Goal: Task Accomplishment & Management: Use online tool/utility

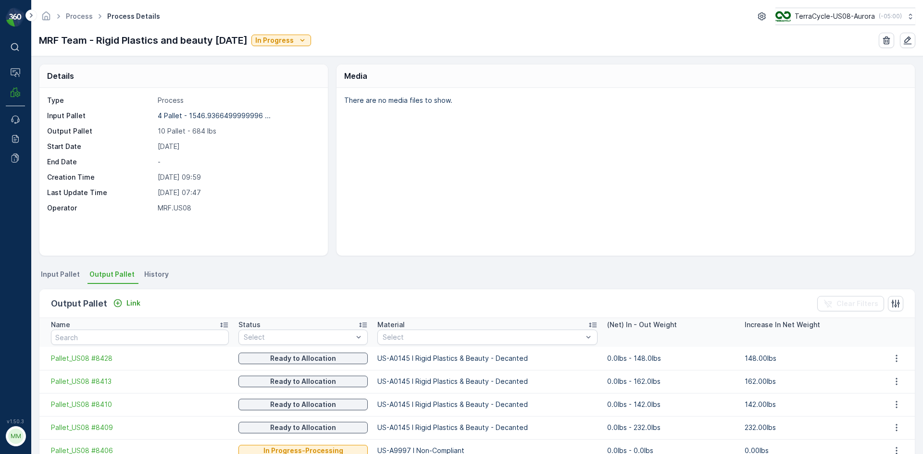
click at [136, 346] on th "Name" at bounding box center [136, 332] width 194 height 29
click at [136, 340] on input "text" at bounding box center [140, 337] width 178 height 15
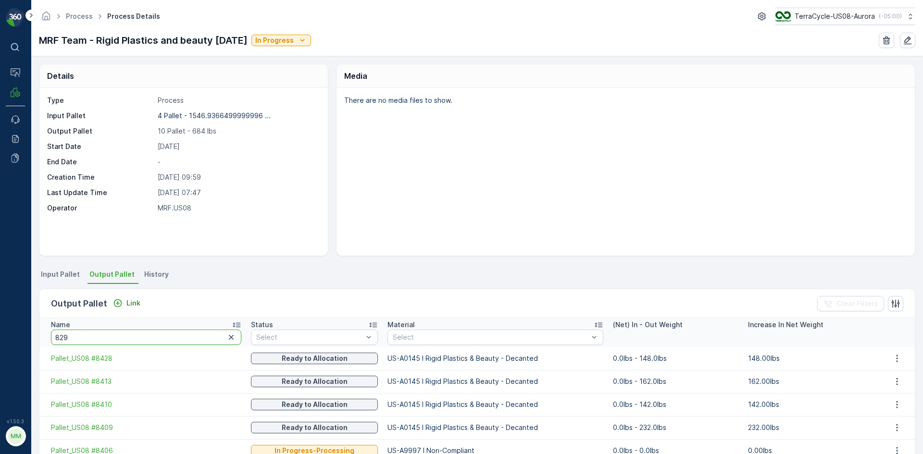
type input "8294"
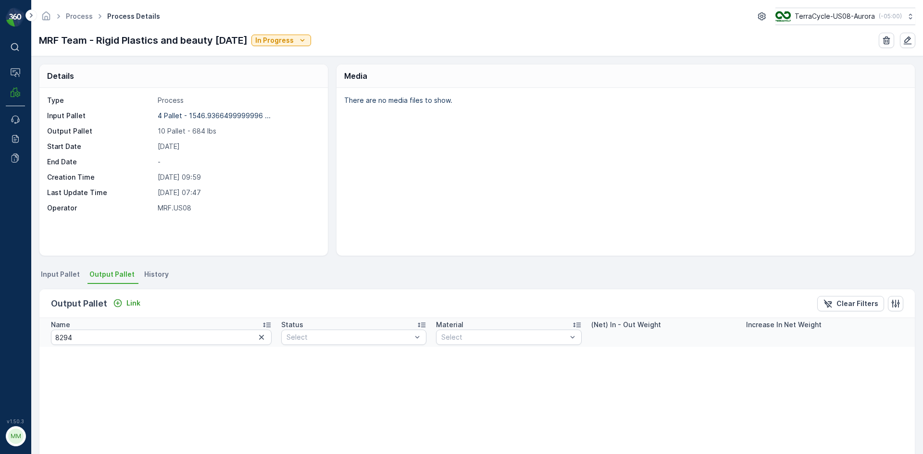
click at [55, 275] on span "Input Pallet" at bounding box center [60, 275] width 39 height 10
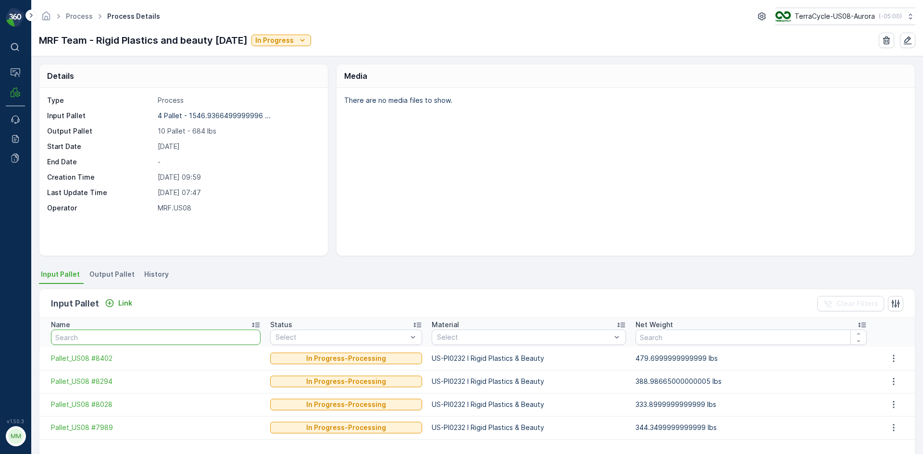
click at [116, 341] on input "text" at bounding box center [156, 337] width 210 height 15
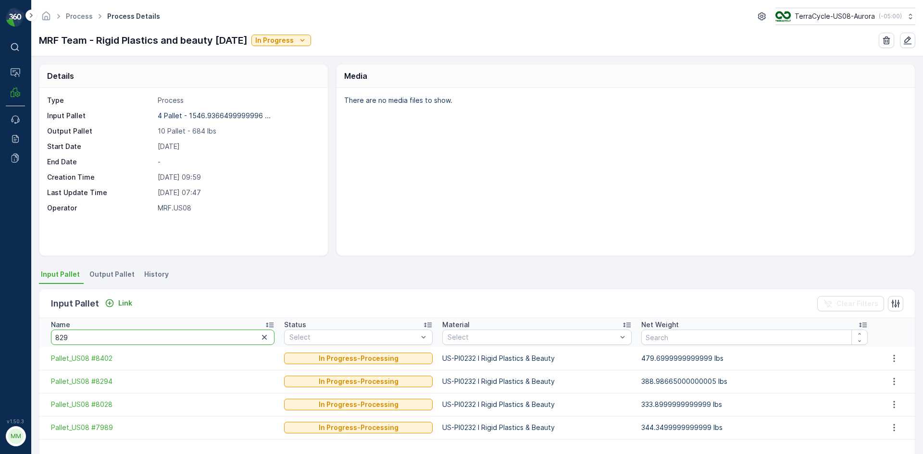
type input "8294"
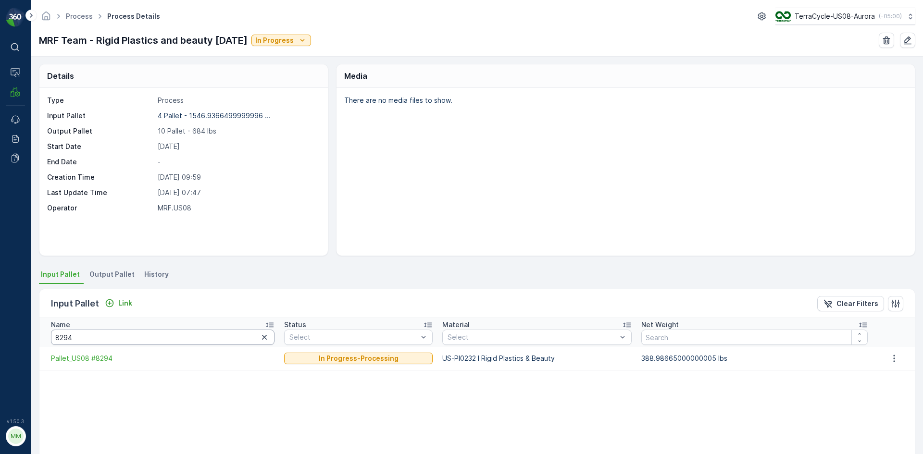
click at [116, 341] on input "8294" at bounding box center [162, 337] width 223 height 15
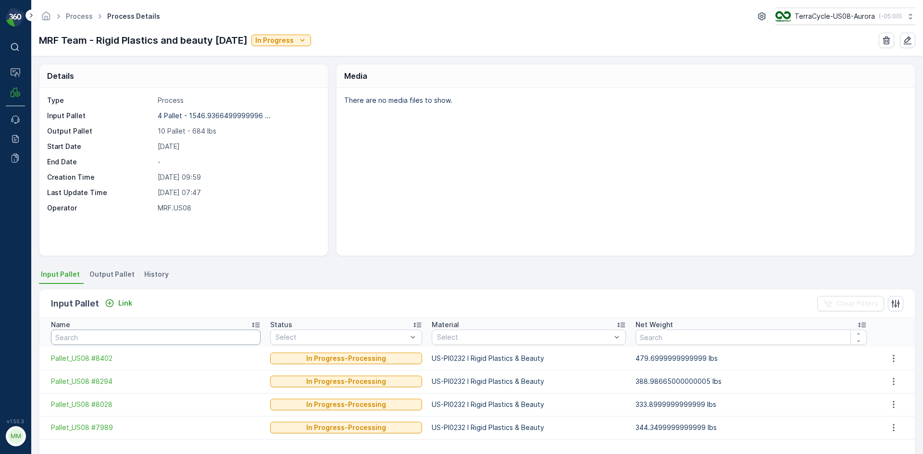
click at [116, 341] on input "text" at bounding box center [156, 337] width 210 height 15
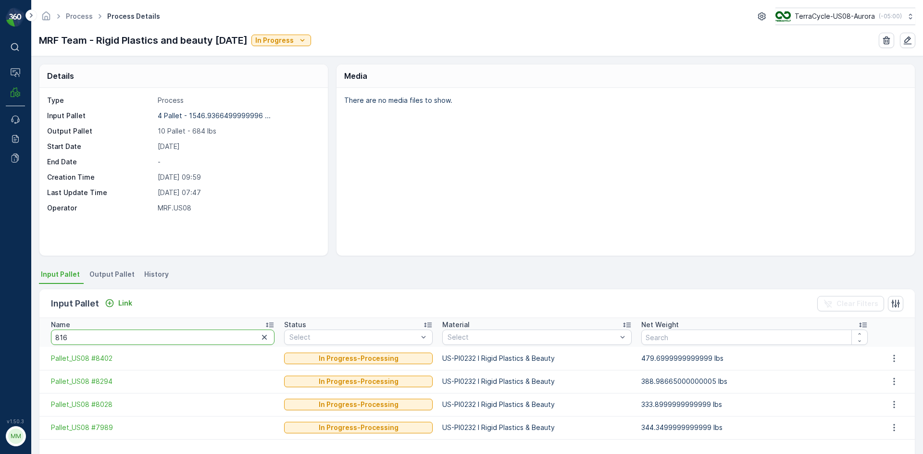
type input "8160"
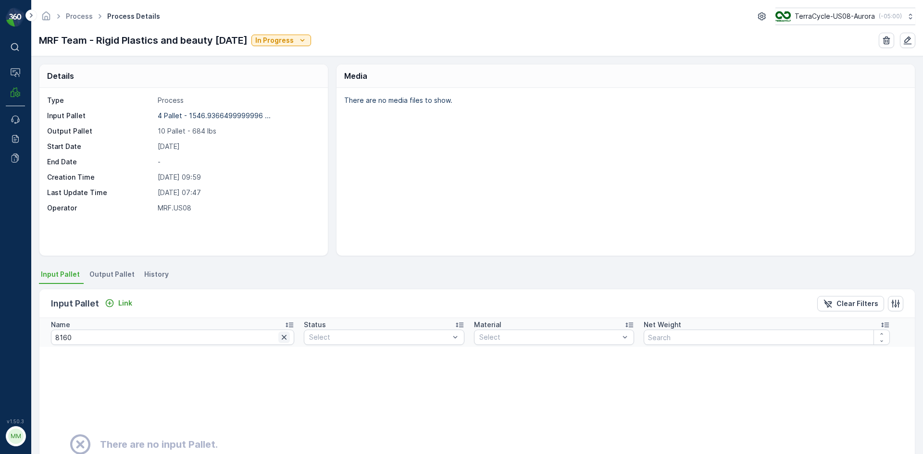
click at [279, 336] on icon "button" at bounding box center [284, 338] width 10 height 10
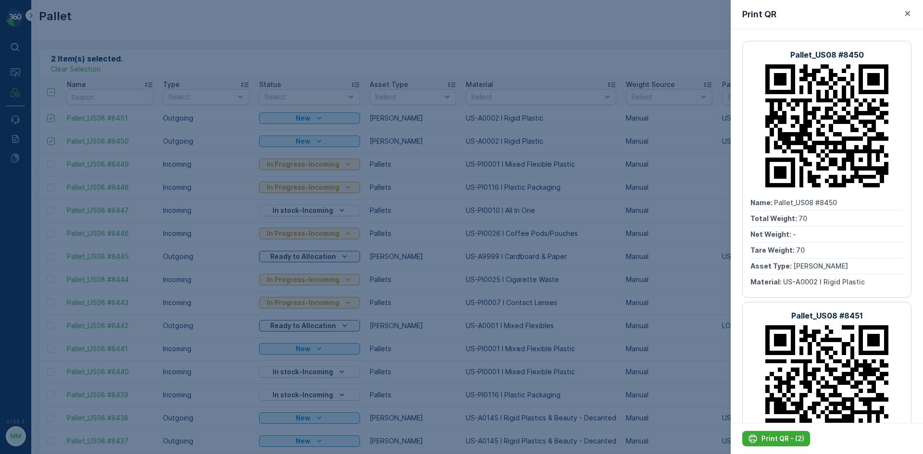
click at [179, 95] on div at bounding box center [461, 227] width 923 height 454
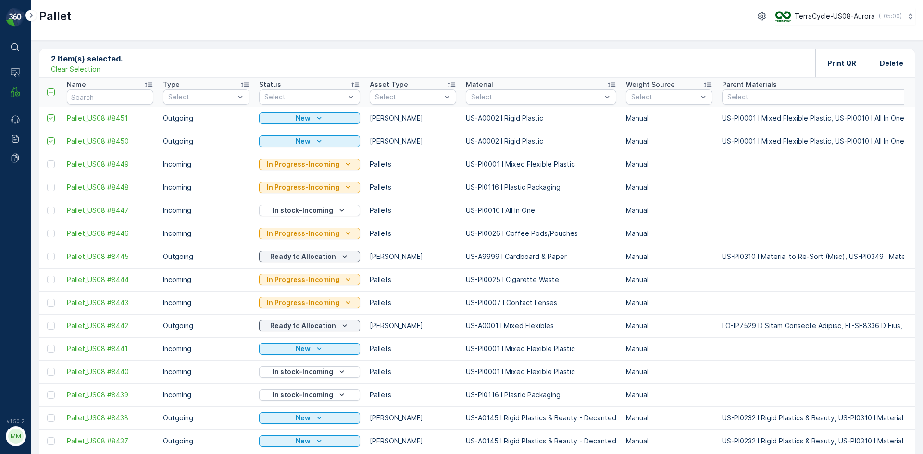
click at [81, 67] on p "Clear Selection" at bounding box center [76, 69] width 50 height 10
drag, startPoint x: 97, startPoint y: 92, endPoint x: 142, endPoint y: 128, distance: 57.5
click at [97, 92] on input "text" at bounding box center [110, 96] width 87 height 15
type input "82"
click at [119, 90] on input "82" at bounding box center [110, 96] width 87 height 15
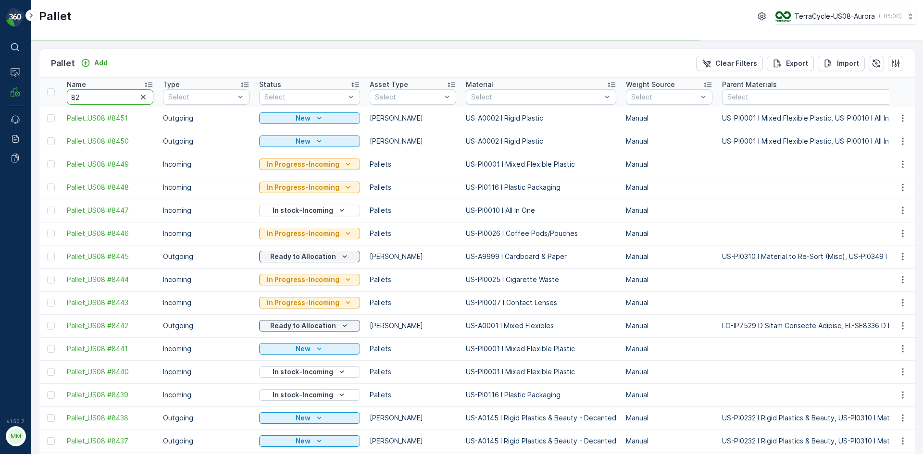
type input "829"
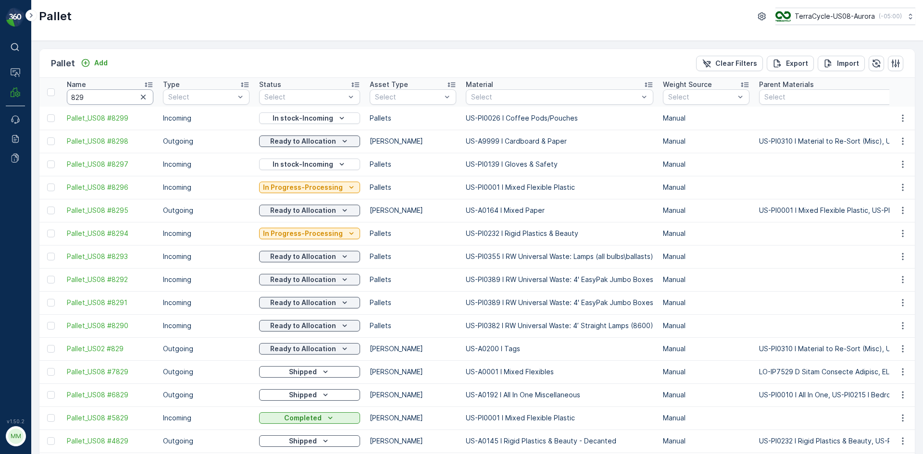
click at [128, 98] on input "829" at bounding box center [110, 96] width 87 height 15
type input "8294"
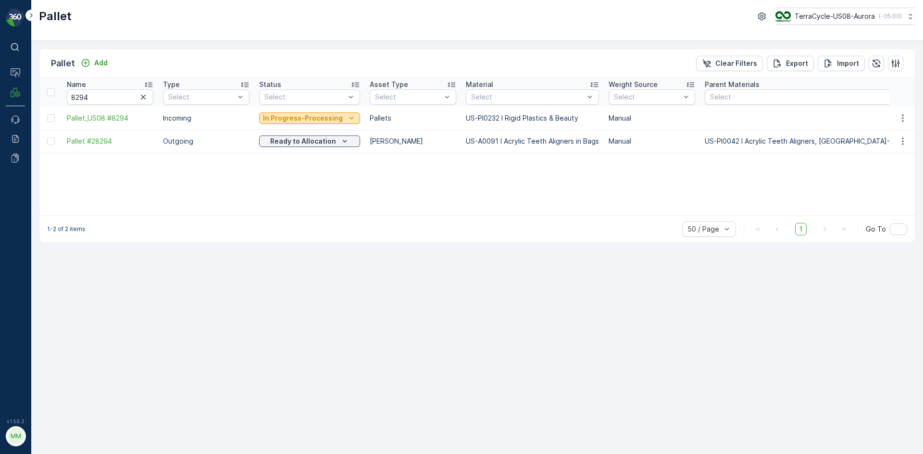
click at [319, 121] on p "In Progress-Processing" at bounding box center [303, 118] width 80 height 10
click at [406, 199] on div "Name 8294 Type Select Status Select Asset Type Select Material Select Weight So…" at bounding box center [476, 146] width 875 height 137
click at [323, 120] on p "In Progress-Processing" at bounding box center [303, 118] width 80 height 10
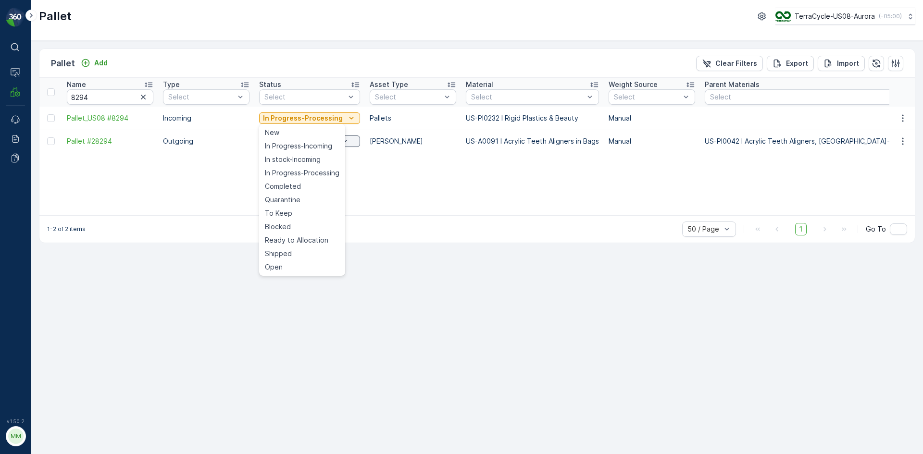
click at [394, 202] on div "Name 8294 Type Select Status Select Asset Type Select Material Select Weight So…" at bounding box center [476, 146] width 875 height 137
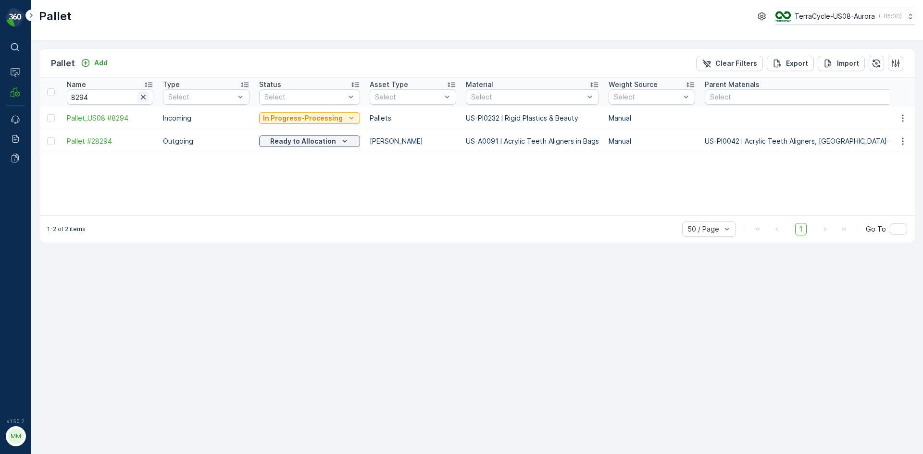
click at [145, 96] on icon "button" at bounding box center [143, 97] width 5 height 5
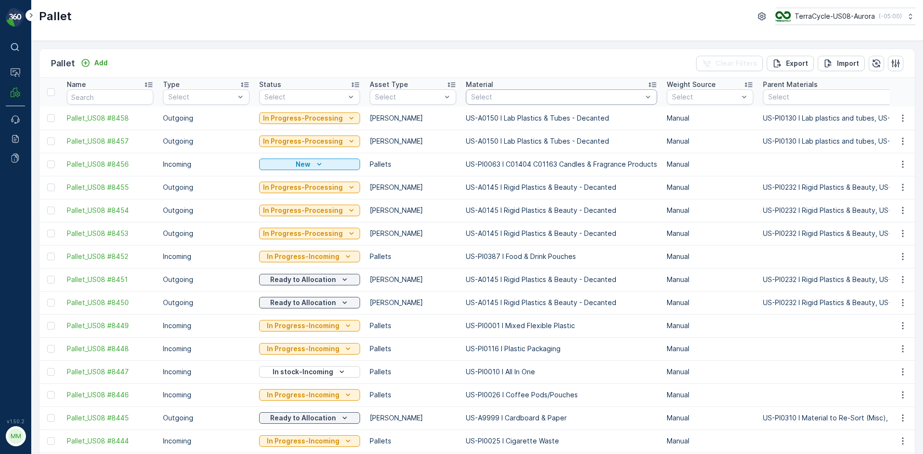
click at [544, 91] on div "Select" at bounding box center [561, 96] width 191 height 15
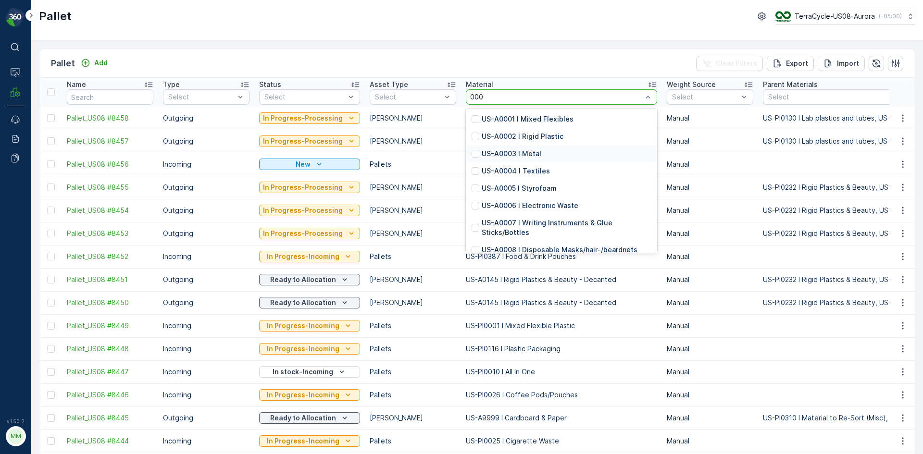
type input "0001"
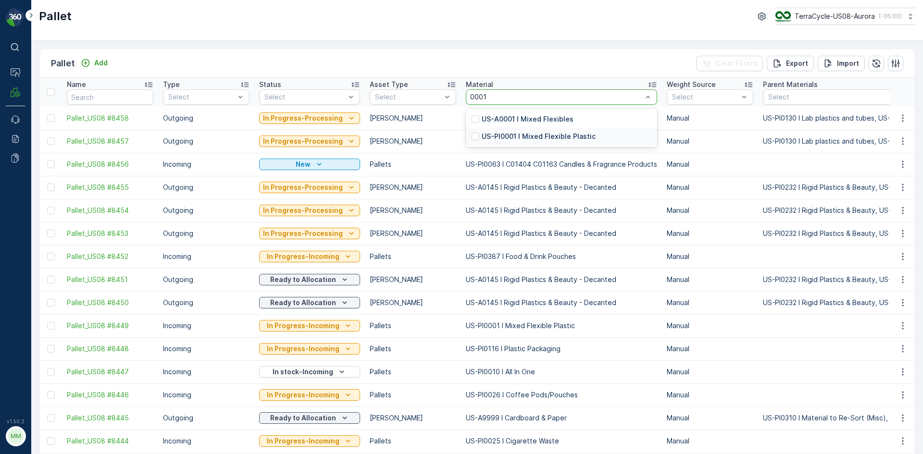
click at [531, 136] on p "US-PI0001 I Mixed Flexible Plastic" at bounding box center [539, 137] width 114 height 10
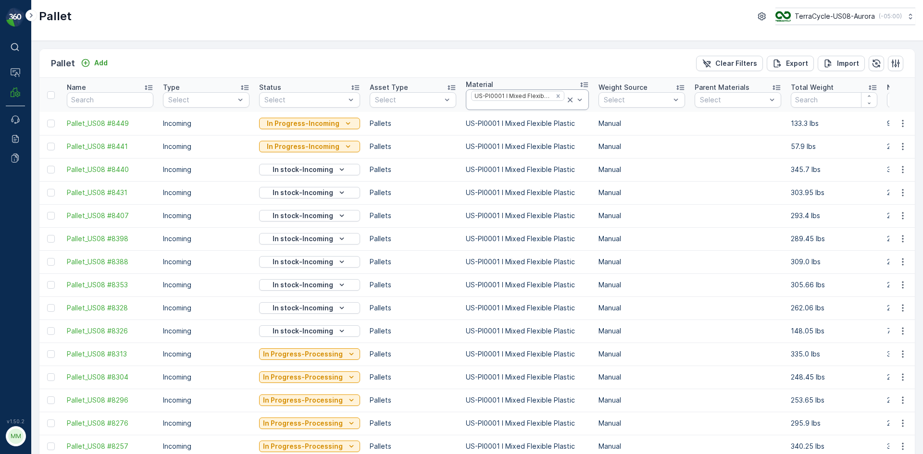
click at [565, 100] on icon at bounding box center [570, 100] width 10 height 10
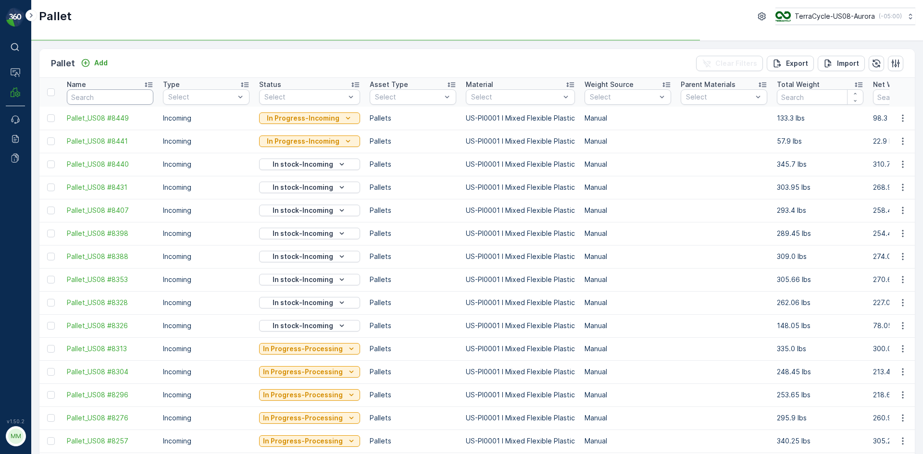
click at [125, 96] on input "text" at bounding box center [110, 96] width 87 height 15
type input "8"
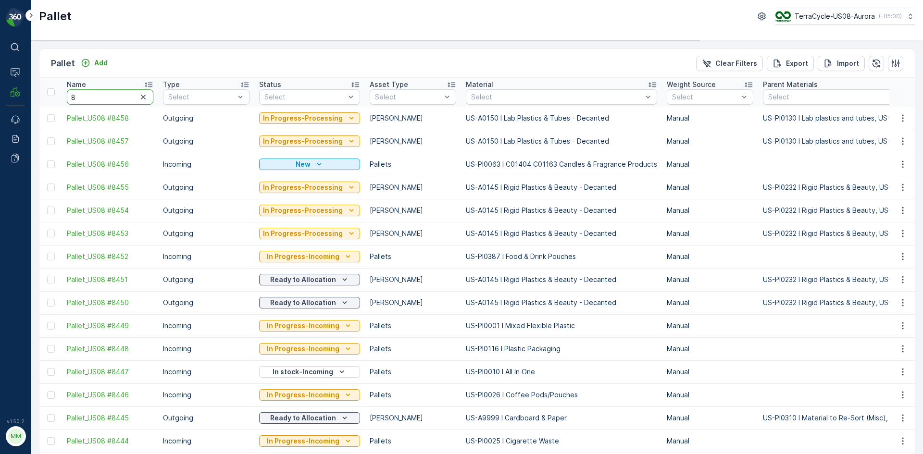
click at [126, 95] on input "8" at bounding box center [110, 96] width 87 height 15
type input "8160"
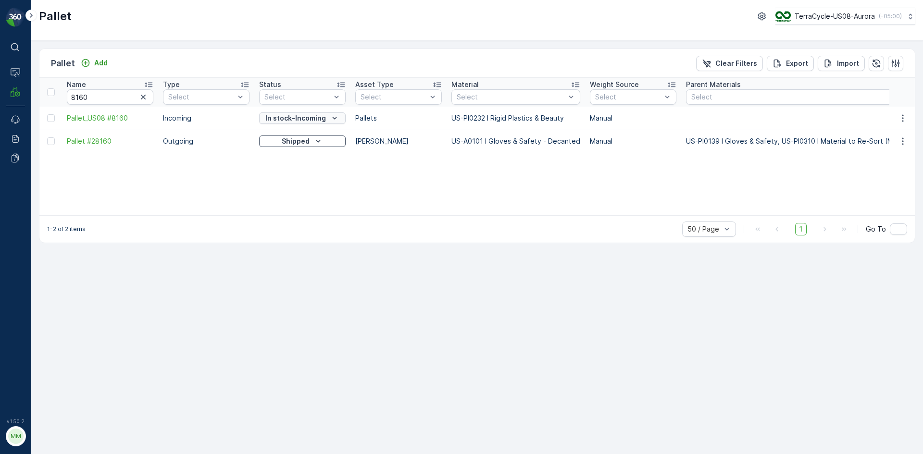
click at [304, 123] on button "In stock-Incoming" at bounding box center [302, 118] width 87 height 12
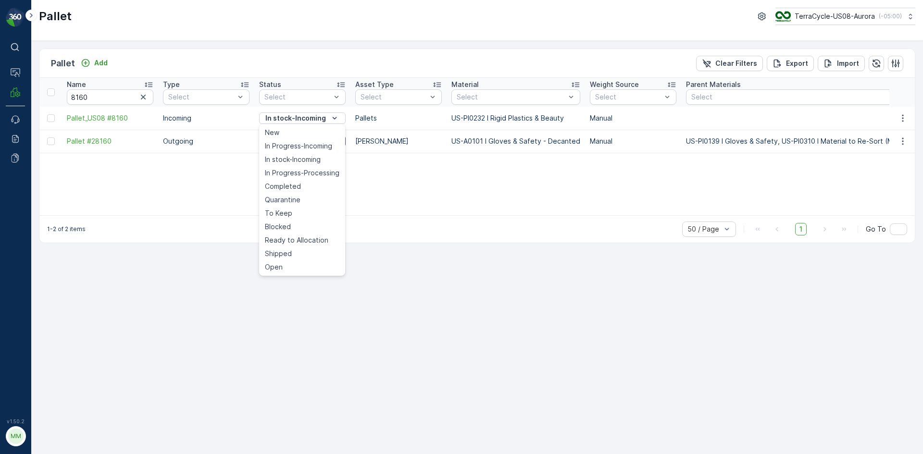
click at [192, 184] on div "Name 8160 Type Select Status Select Asset Type Select Material Select Weight So…" at bounding box center [476, 146] width 875 height 137
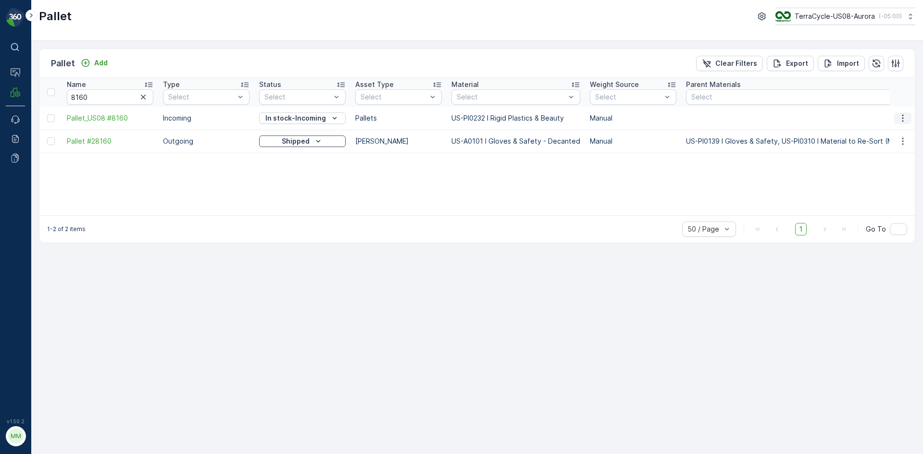
click at [905, 118] on icon "button" at bounding box center [903, 118] width 10 height 10
click at [874, 135] on span "See More Details" at bounding box center [891, 133] width 56 height 10
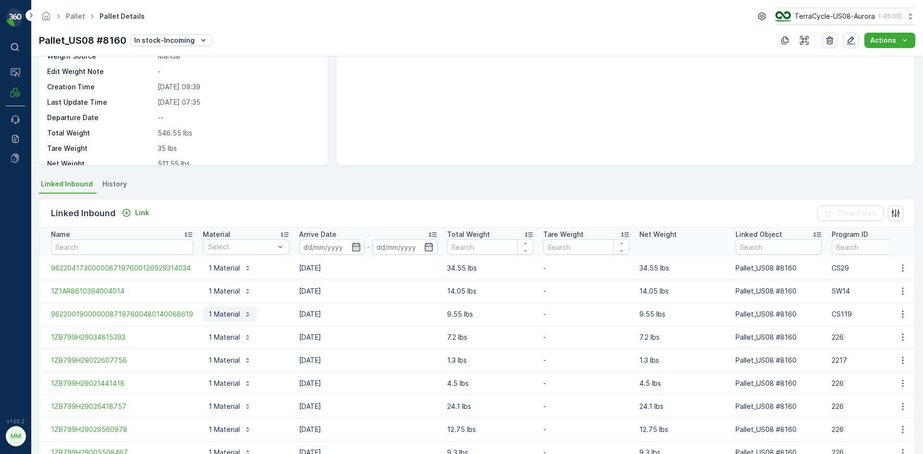
scroll to position [169, 0]
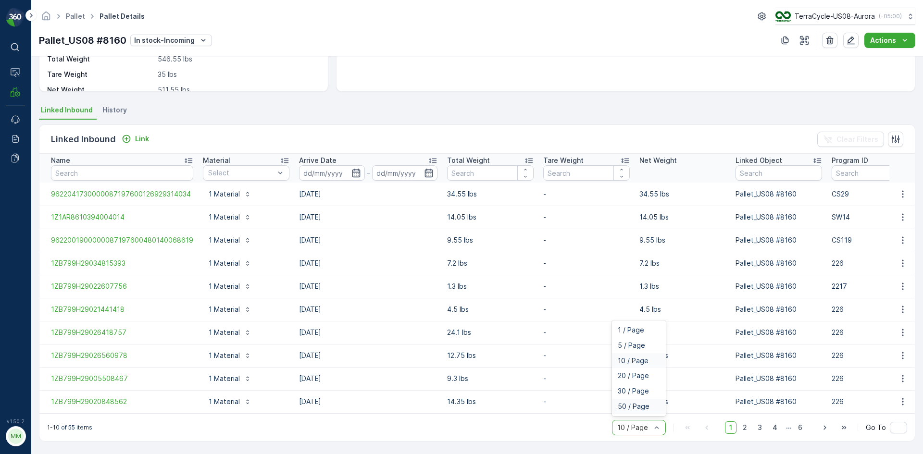
click at [616, 404] on div "50 / Page" at bounding box center [639, 406] width 54 height 15
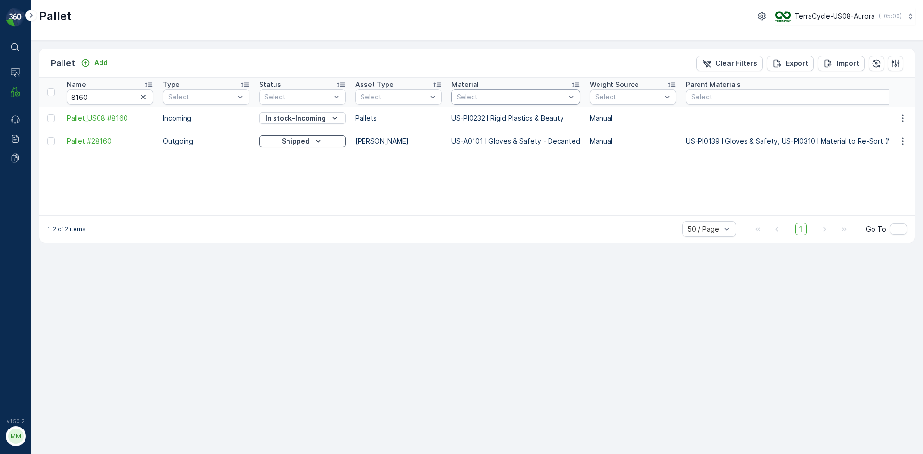
click at [417, 196] on div "Name 8160 Type Select Status Select Asset Type Select Material Select Weight So…" at bounding box center [476, 146] width 875 height 137
click at [141, 99] on icon "button" at bounding box center [143, 97] width 5 height 5
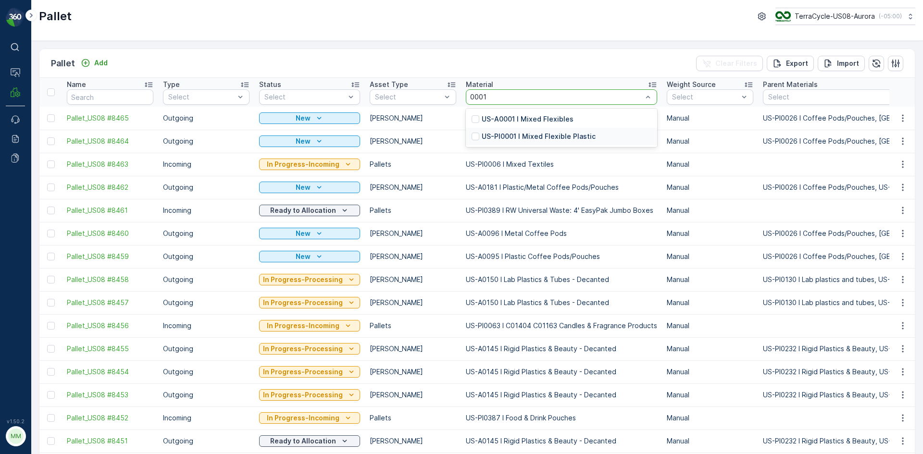
drag, startPoint x: 491, startPoint y: 97, endPoint x: 534, endPoint y: 136, distance: 58.5
click at [534, 136] on p "US-PI0001 I Mixed Flexible Plastic" at bounding box center [539, 137] width 114 height 10
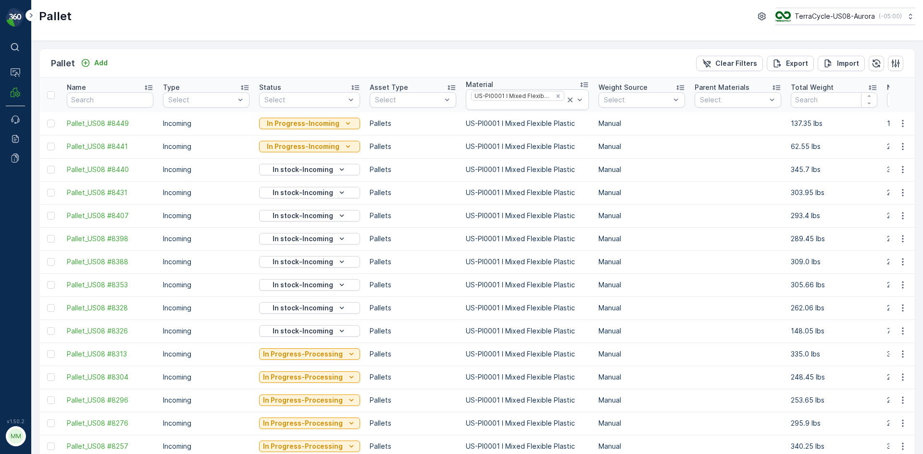
click at [328, 86] on div "Status" at bounding box center [309, 88] width 101 height 10
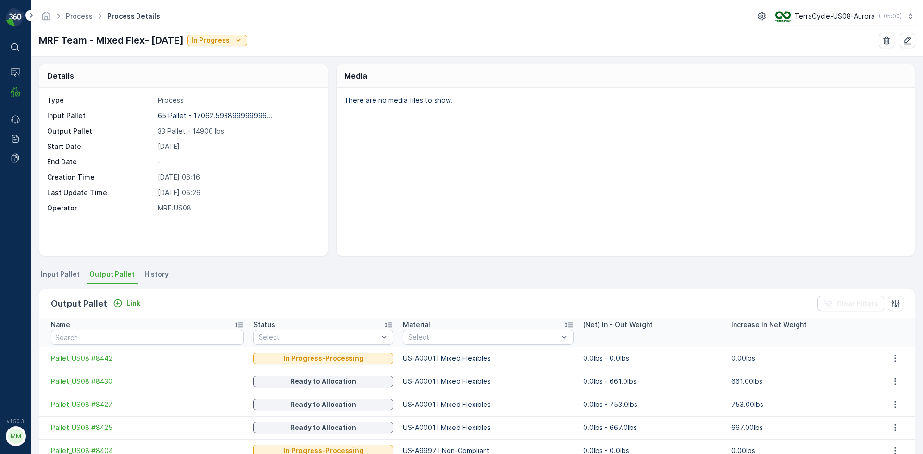
click at [56, 281] on li "Input Pallet" at bounding box center [61, 276] width 45 height 16
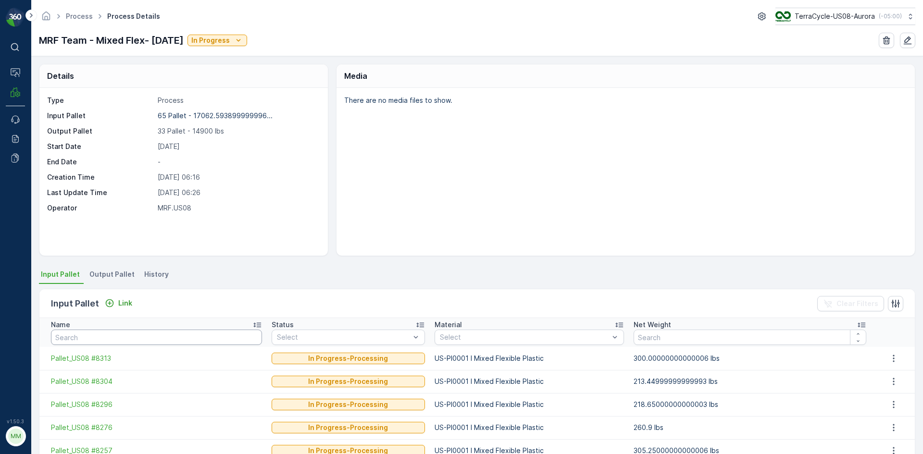
click at [152, 341] on input "text" at bounding box center [156, 337] width 211 height 15
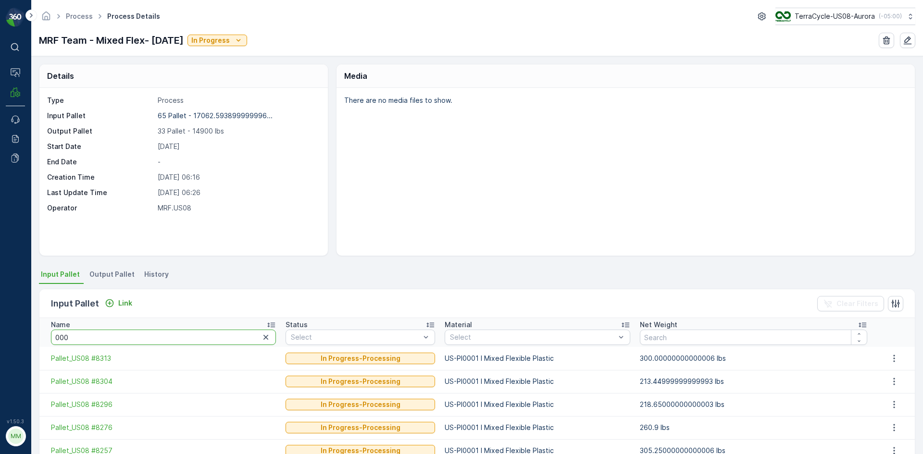
type input "0001"
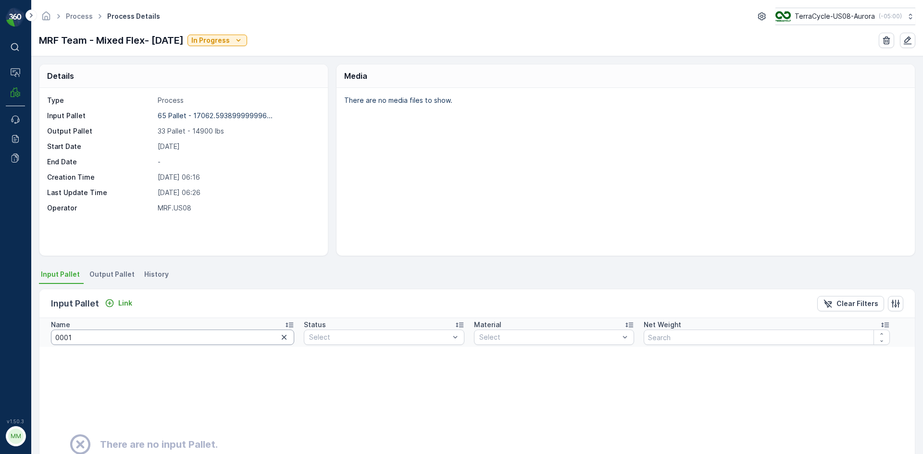
click at [111, 334] on input "0001" at bounding box center [172, 337] width 243 height 15
click at [110, 334] on input "0001" at bounding box center [172, 337] width 243 height 15
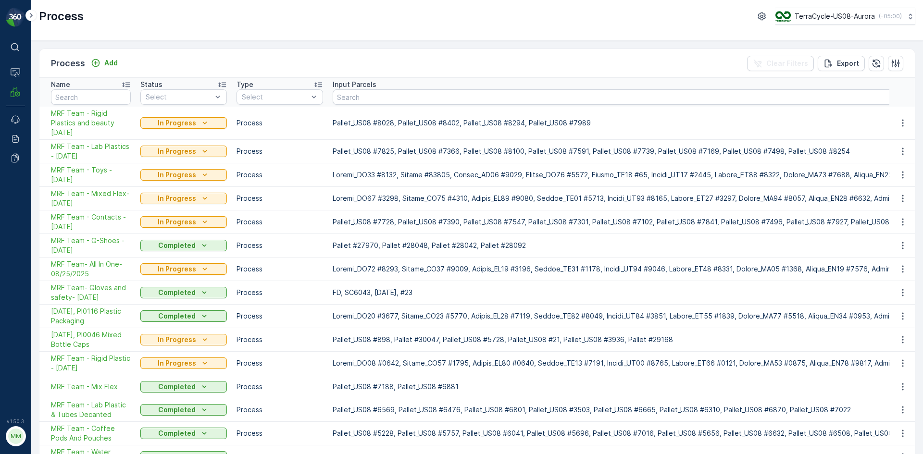
drag, startPoint x: 107, startPoint y: 129, endPoint x: 50, endPoint y: 113, distance: 59.5
drag, startPoint x: 92, startPoint y: 133, endPoint x: 50, endPoint y: 113, distance: 45.6
click at [50, 113] on td "MRF Team - Rigid Plastics and beauty [DATE]" at bounding box center [87, 123] width 96 height 33
copy span "MRF Team - Rigid Plastics and beauty [DATE]"
click at [116, 64] on p "Add" at bounding box center [110, 63] width 13 height 10
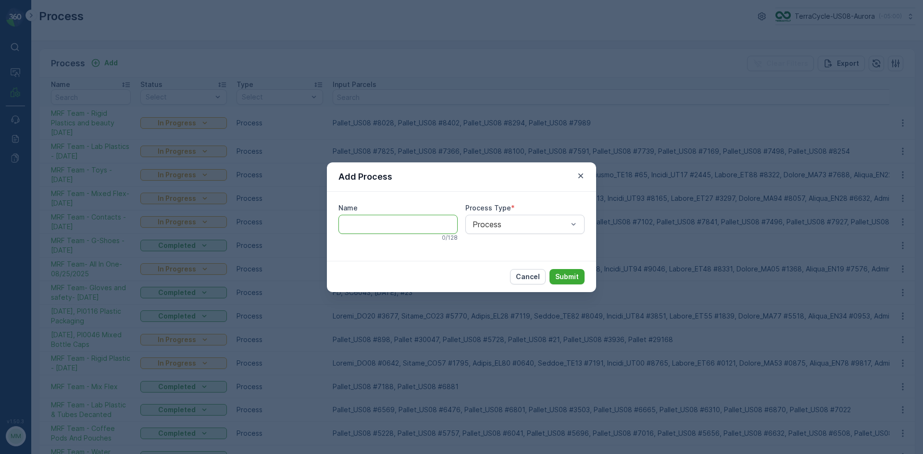
click at [361, 227] on input "Name" at bounding box center [397, 224] width 119 height 19
paste input "MRF Team - Rigid Plastics and beauty [DATE]"
click at [394, 222] on input "MRF Team - Rigid Plastics and beauty 09/16/25" at bounding box center [397, 224] width 119 height 19
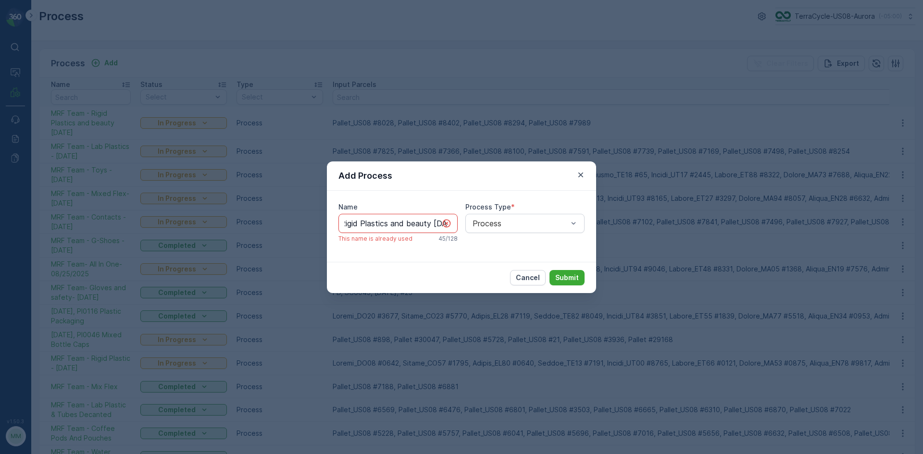
scroll to position [0, 0]
drag, startPoint x: 394, startPoint y: 222, endPoint x: 395, endPoint y: 216, distance: 5.8
click at [395, 216] on input "MRF Team - Rigid Plastics and beauty 09/16/25" at bounding box center [397, 223] width 119 height 19
type input "MRF Team - Coffee - [DATE]"
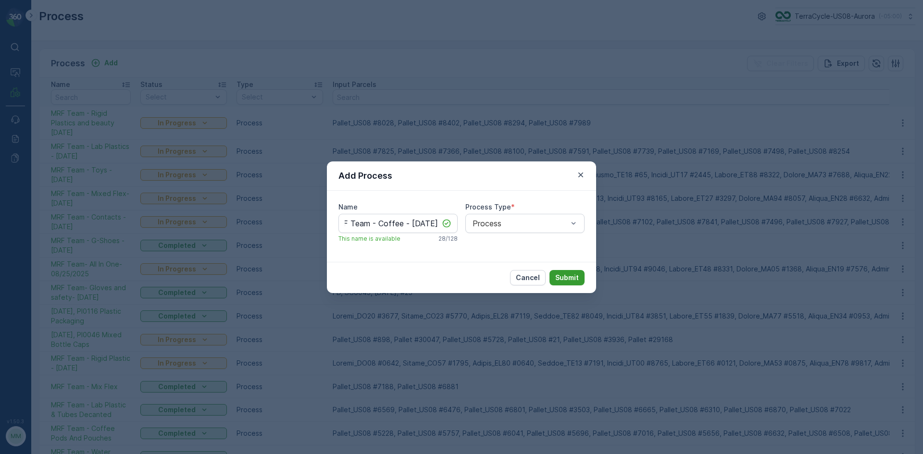
scroll to position [0, 0]
click at [574, 278] on p "Submit" at bounding box center [567, 278] width 24 height 10
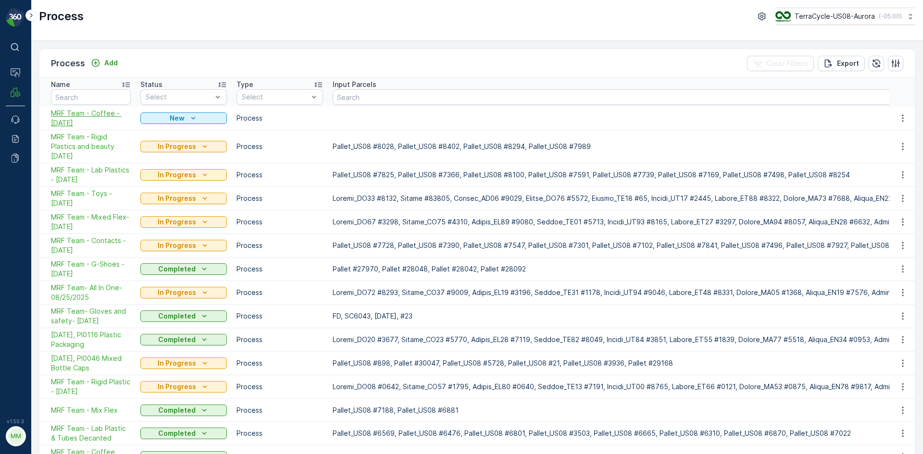
click at [100, 116] on span "MRF Team - Coffee - [DATE]" at bounding box center [91, 118] width 80 height 19
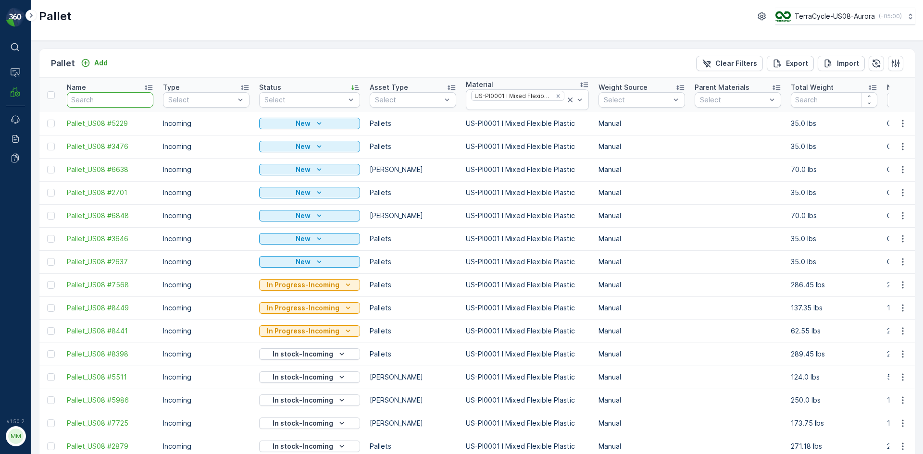
click at [134, 102] on input "text" at bounding box center [110, 99] width 87 height 15
type input "6011"
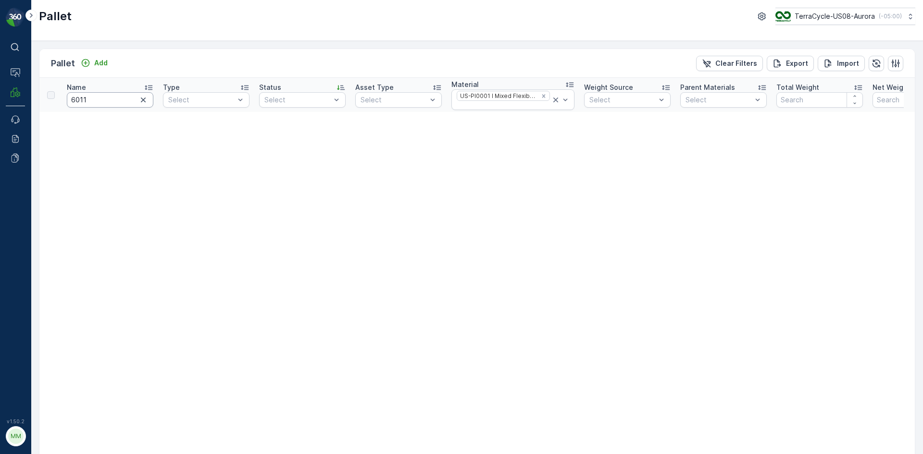
click at [70, 101] on input "6011" at bounding box center [110, 99] width 87 height 15
type input "#6011"
click at [100, 97] on input "#6011" at bounding box center [110, 99] width 87 height 15
type input "6011"
click at [116, 99] on input "6011" at bounding box center [110, 99] width 87 height 15
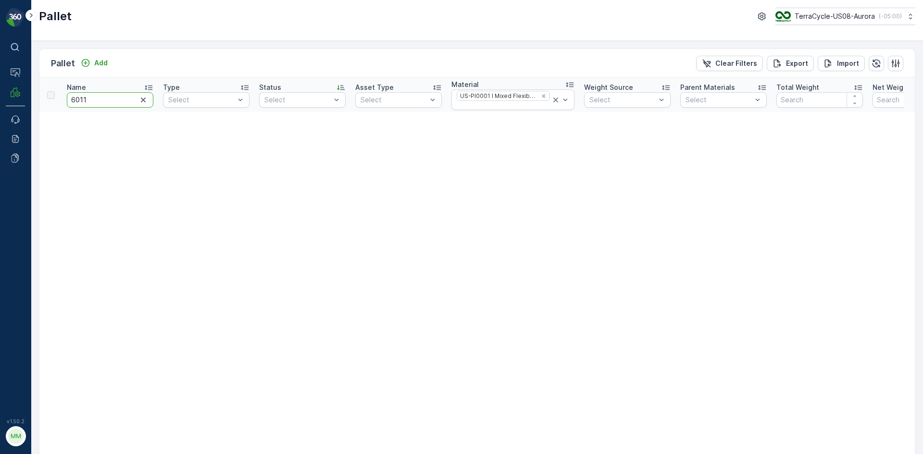
click at [116, 99] on input "6011" at bounding box center [110, 99] width 87 height 15
click at [117, 99] on input "6011" at bounding box center [110, 99] width 87 height 15
type input "#6011"
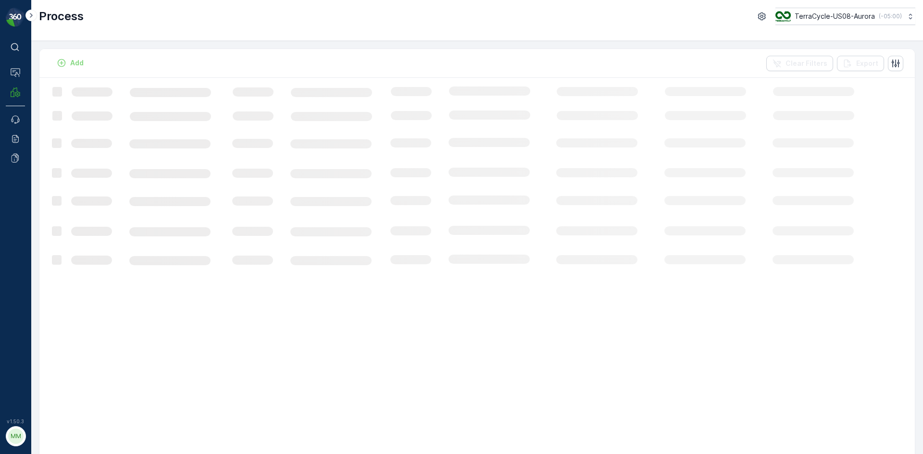
click at [76, 62] on div "Add" at bounding box center [69, 63] width 37 height 12
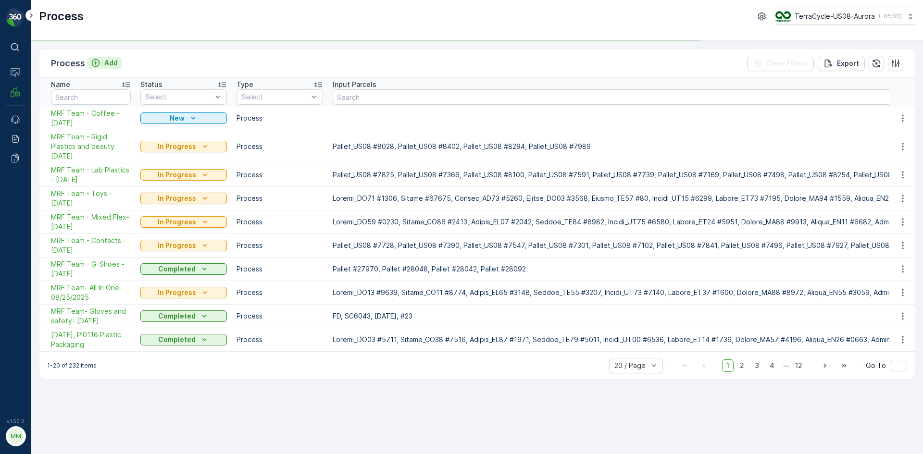
click at [99, 62] on icon "Add" at bounding box center [96, 63] width 8 height 8
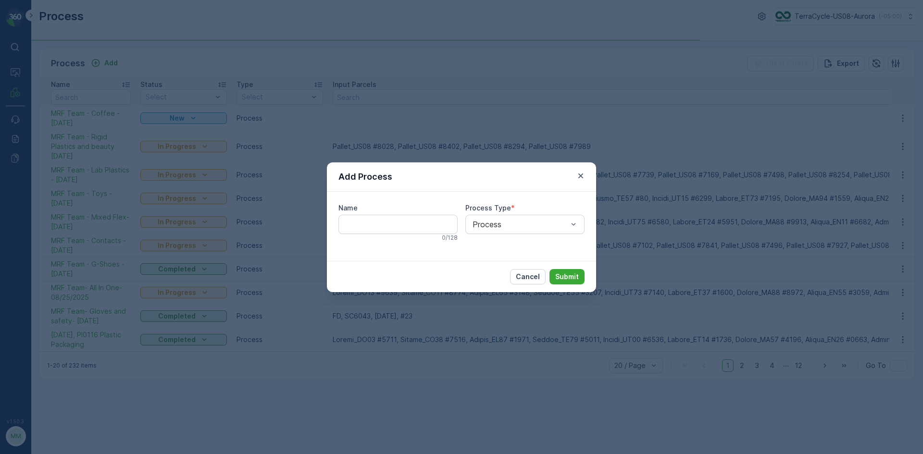
click at [225, 62] on div "Add Process Name 0 / 128 Process Type * Process Cancel Submit" at bounding box center [461, 227] width 923 height 454
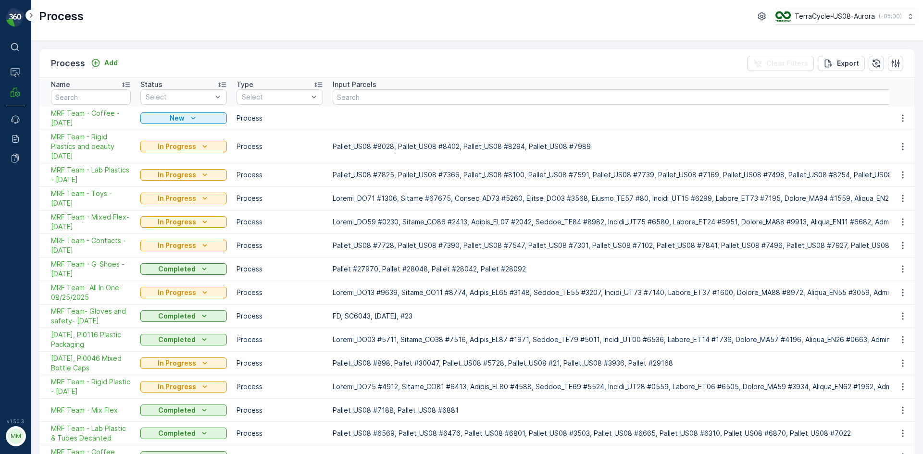
click at [103, 57] on div "Process Add" at bounding box center [86, 63] width 71 height 13
click at [119, 68] on button "Add" at bounding box center [104, 63] width 35 height 12
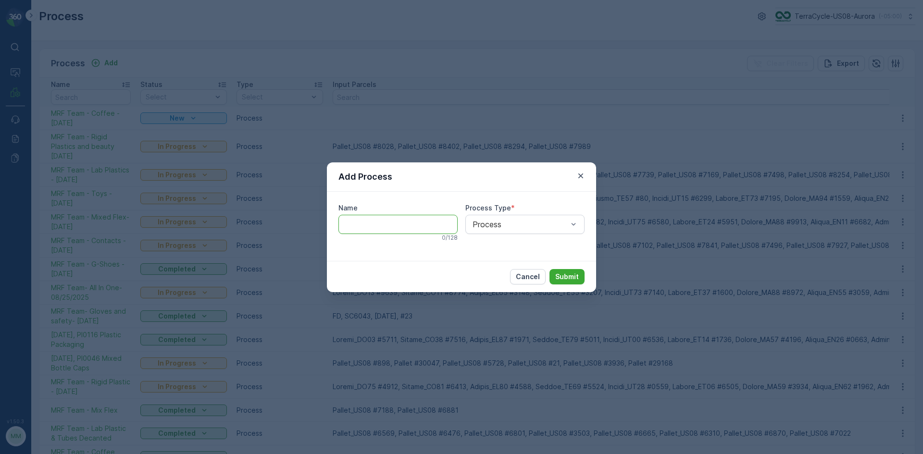
paste input "MRF Team - Rigid Plastics and beauty [DATE]"
click at [406, 222] on input "MRF Team - Rigid Plastics and beauty 09/16/25" at bounding box center [397, 224] width 119 height 19
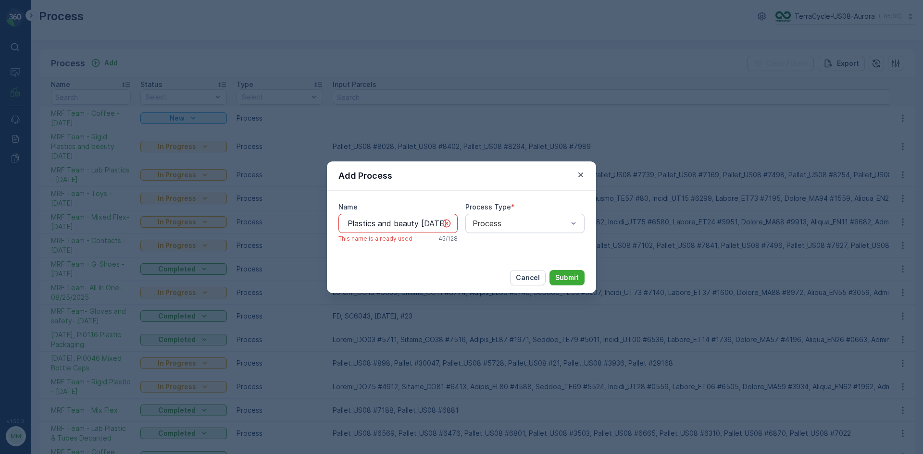
drag, startPoint x: 406, startPoint y: 222, endPoint x: 359, endPoint y: 225, distance: 46.7
click at [359, 225] on input "MRF Team - Rigid Plastics and beauty 09/16/25" at bounding box center [397, 223] width 119 height 19
click at [387, 223] on input "MRF Team - - 09/17/25" at bounding box center [397, 223] width 119 height 19
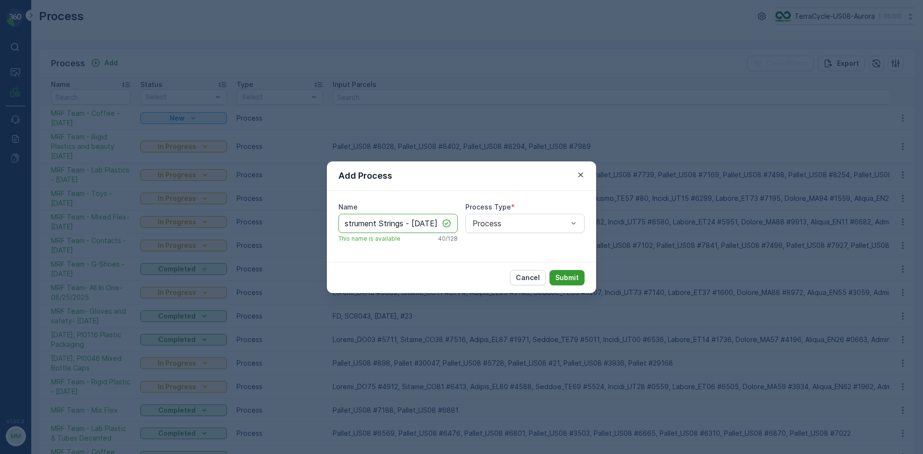
type input "MRF Team - Instrument Strings - 09/17/25"
click at [562, 279] on p "Submit" at bounding box center [567, 278] width 24 height 10
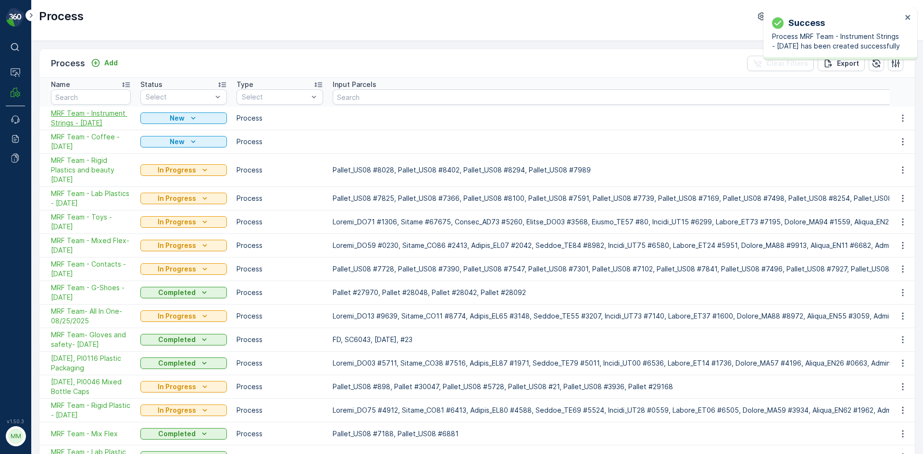
click at [101, 115] on span "MRF Team - Instrument Strings - 09/17/25" at bounding box center [91, 118] width 80 height 19
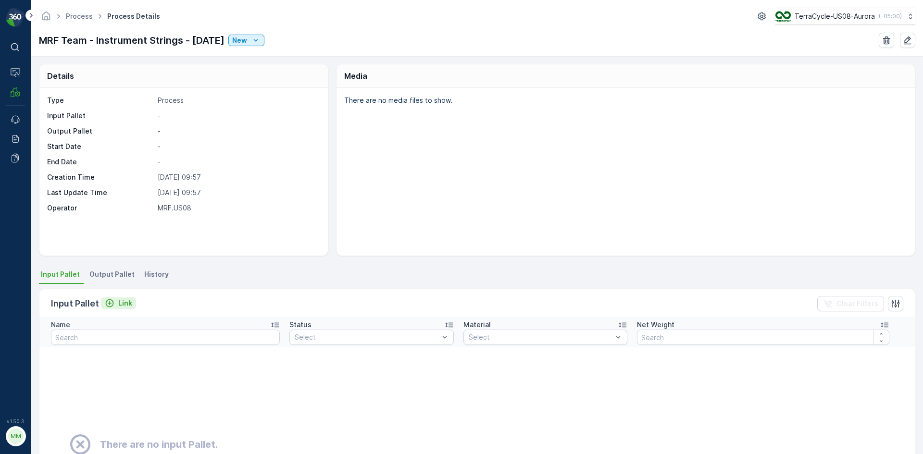
click at [120, 302] on p "Link" at bounding box center [125, 303] width 14 height 10
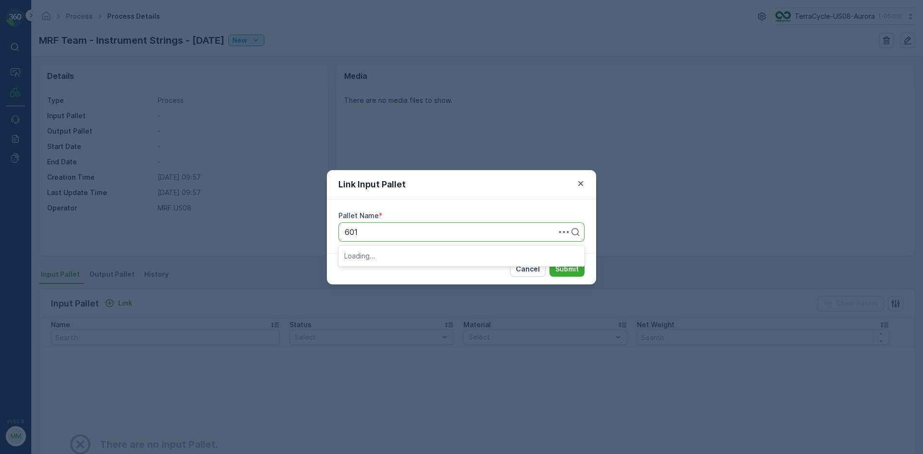
type input "6011"
click at [549, 261] on button "Submit" at bounding box center [566, 268] width 35 height 15
click at [579, 272] on button "Submit" at bounding box center [566, 268] width 35 height 15
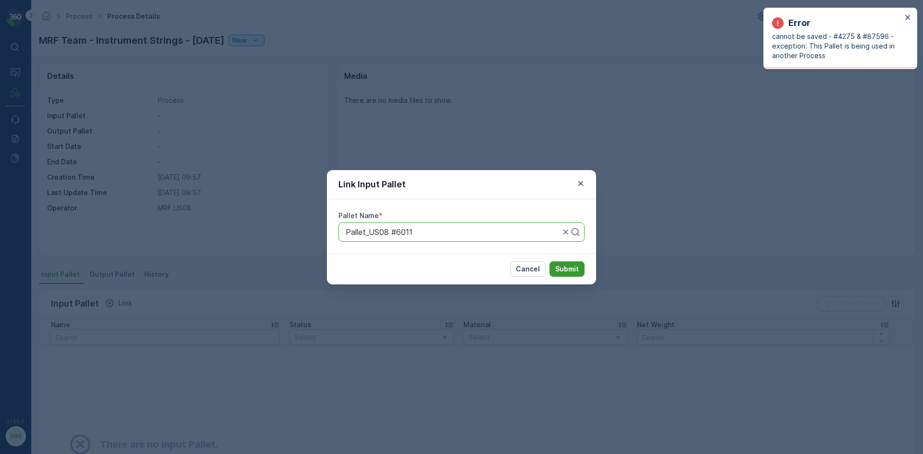
click at [573, 267] on p "Submit" at bounding box center [567, 269] width 24 height 10
click at [568, 270] on p "Submit" at bounding box center [567, 269] width 24 height 10
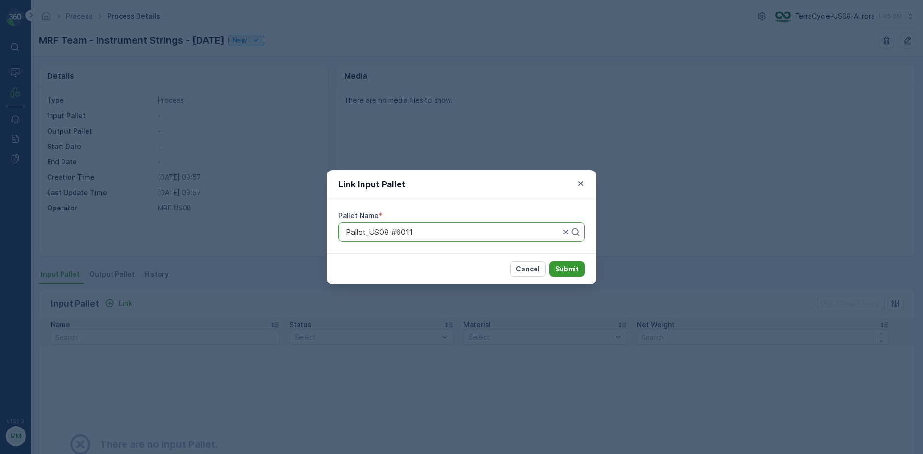
click at [571, 263] on button "Submit" at bounding box center [566, 268] width 35 height 15
click at [572, 266] on p "Submit" at bounding box center [567, 269] width 24 height 10
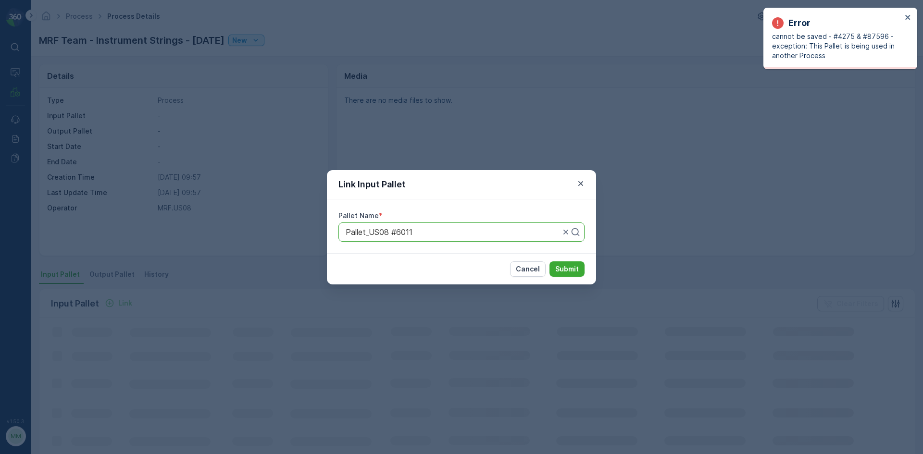
click at [733, 225] on div "Link Input Pallet Pallet Name * Pallet_US08 #6011 Cancel Submit" at bounding box center [461, 227] width 923 height 454
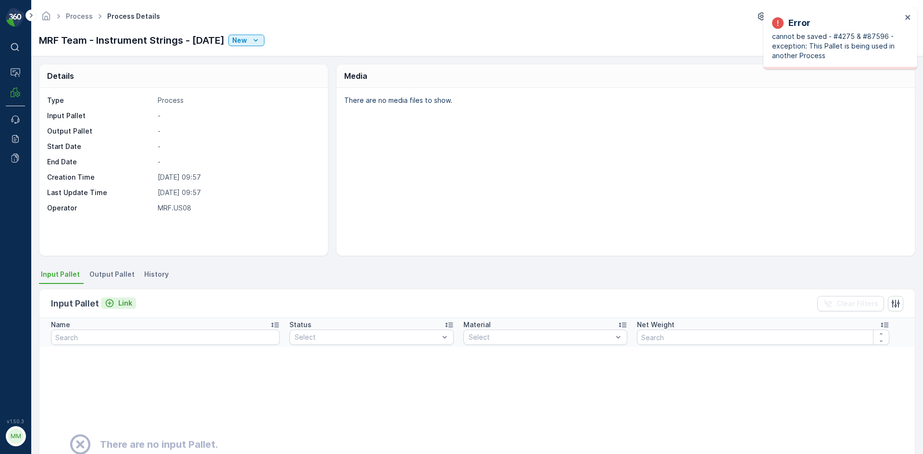
click at [121, 308] on button "Link" at bounding box center [118, 303] width 35 height 12
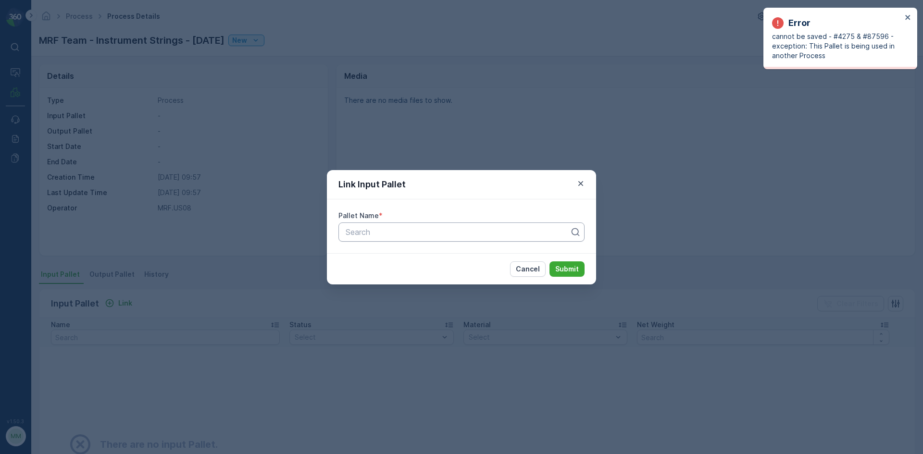
click at [416, 232] on div at bounding box center [458, 232] width 226 height 9
type input "6011"
click at [549, 261] on button "Submit" at bounding box center [566, 268] width 35 height 15
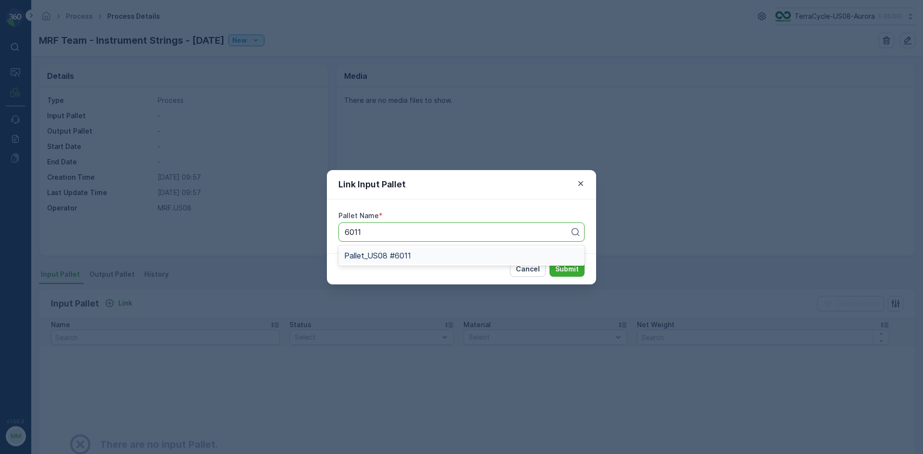
click at [401, 254] on span "Pallet_US08 #6011" at bounding box center [377, 255] width 67 height 9
click at [582, 269] on button "Submit" at bounding box center [566, 268] width 35 height 15
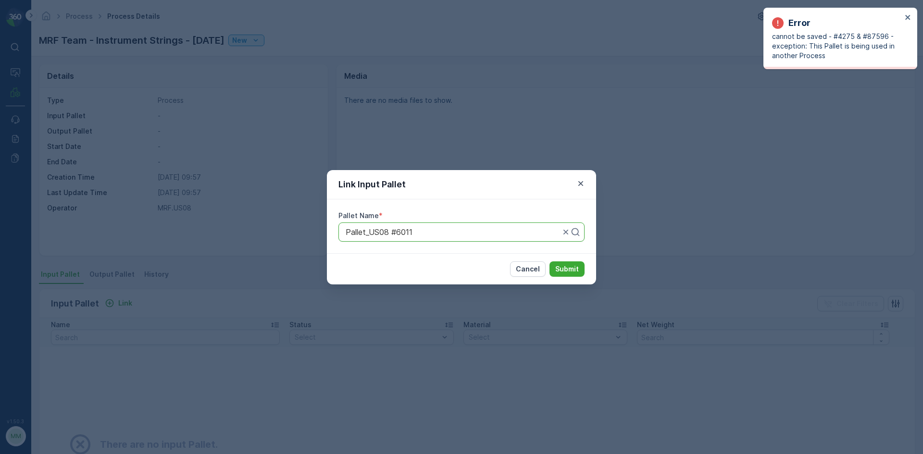
click at [687, 247] on div "Link Input Pallet Pallet Name * Pallet_US08 #6011 Cancel Submit" at bounding box center [461, 227] width 923 height 454
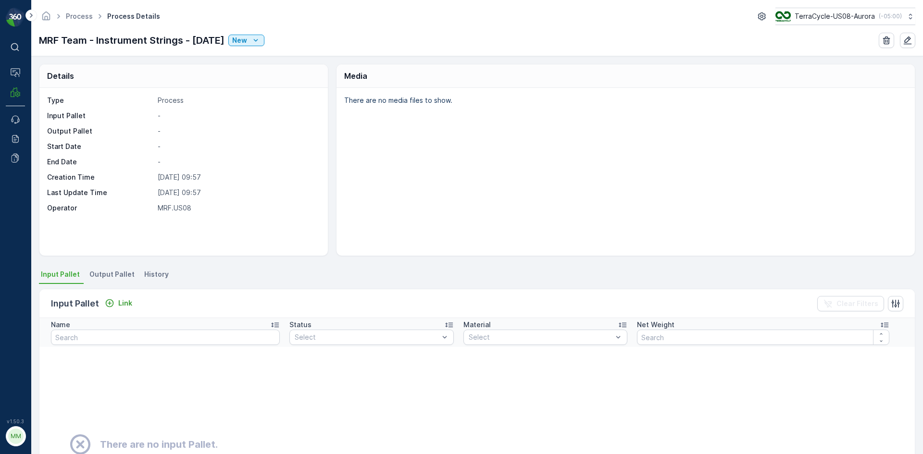
click at [100, 275] on span "Output Pallet" at bounding box center [111, 275] width 45 height 10
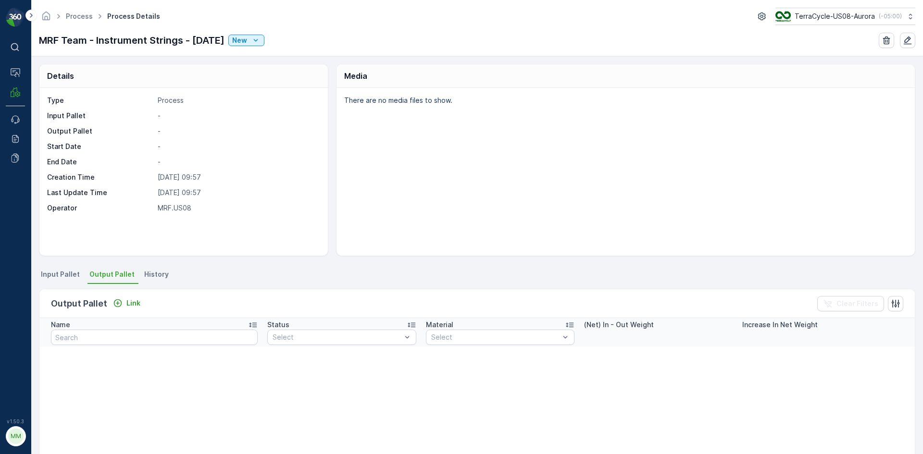
click at [54, 277] on span "Input Pallet" at bounding box center [60, 275] width 39 height 10
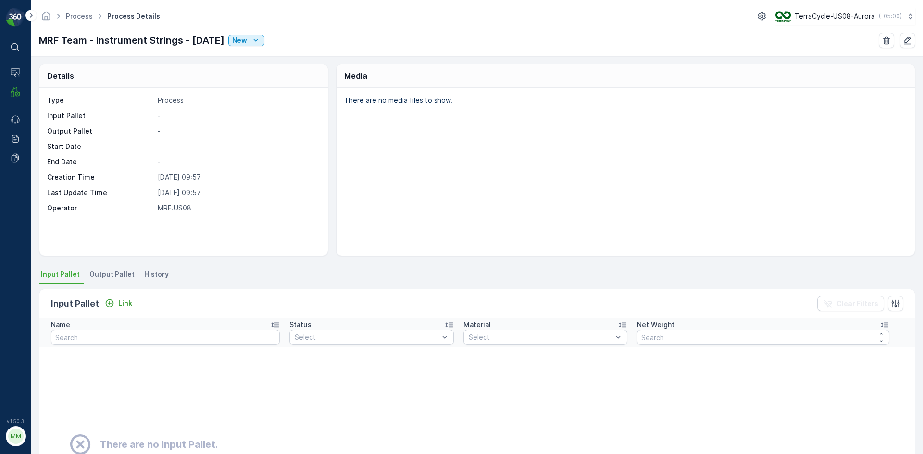
click at [116, 281] on li "Output Pallet" at bounding box center [112, 276] width 51 height 16
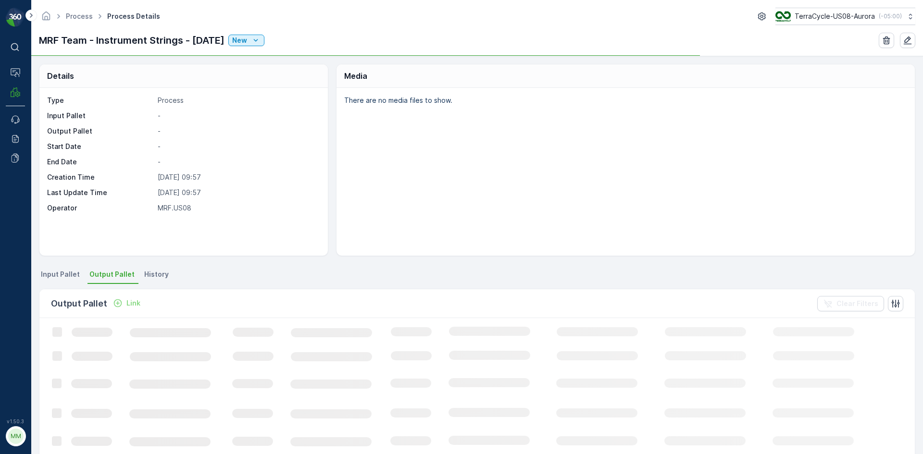
click at [65, 279] on span "Input Pallet" at bounding box center [60, 275] width 39 height 10
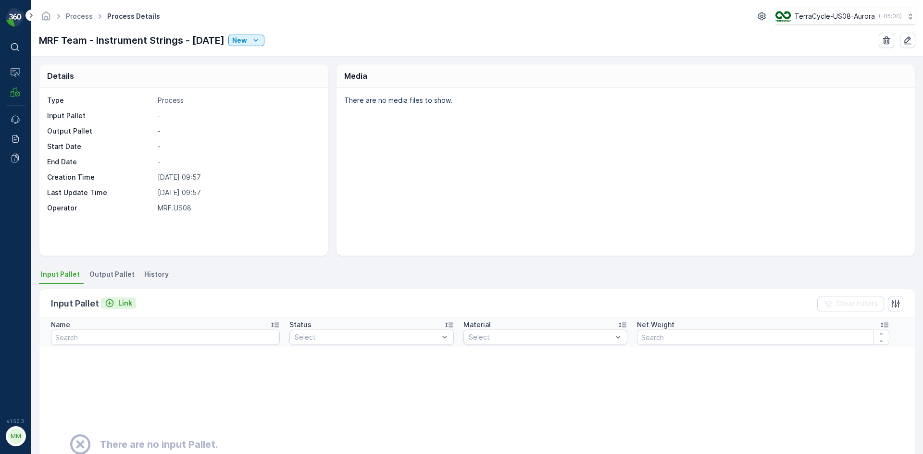
click at [121, 302] on p "Link" at bounding box center [125, 303] width 14 height 10
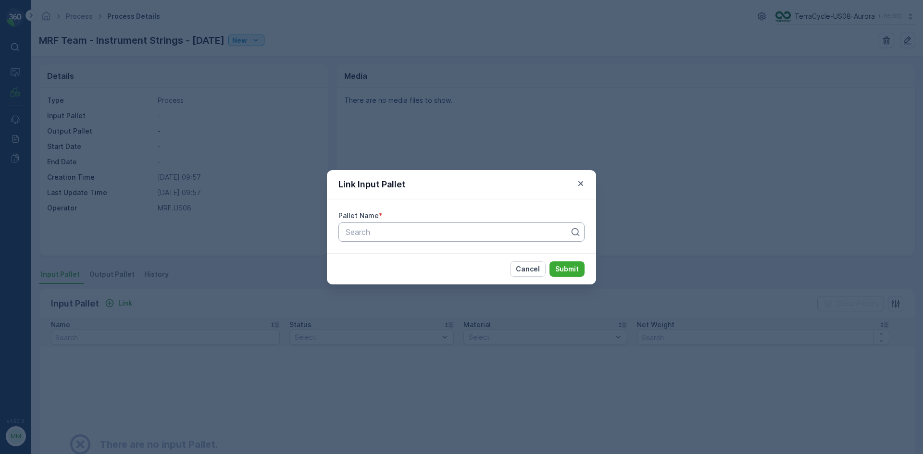
click at [383, 238] on div "Search" at bounding box center [461, 232] width 246 height 19
type input "6011"
click at [549, 261] on button "Submit" at bounding box center [566, 268] width 35 height 15
click at [220, 259] on div "Link Input Pallet Pallet Name * Pallet_US08 #6011 Cancel Submit" at bounding box center [461, 227] width 923 height 454
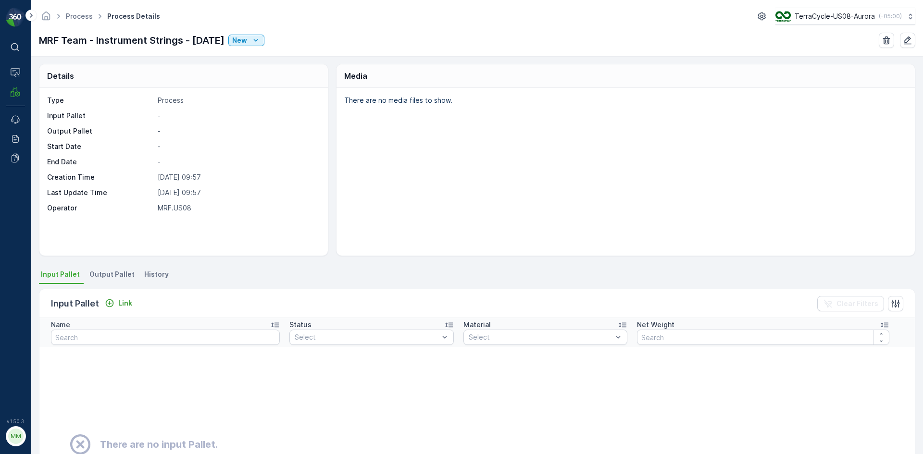
click at [130, 275] on li "Output Pallet" at bounding box center [112, 276] width 51 height 16
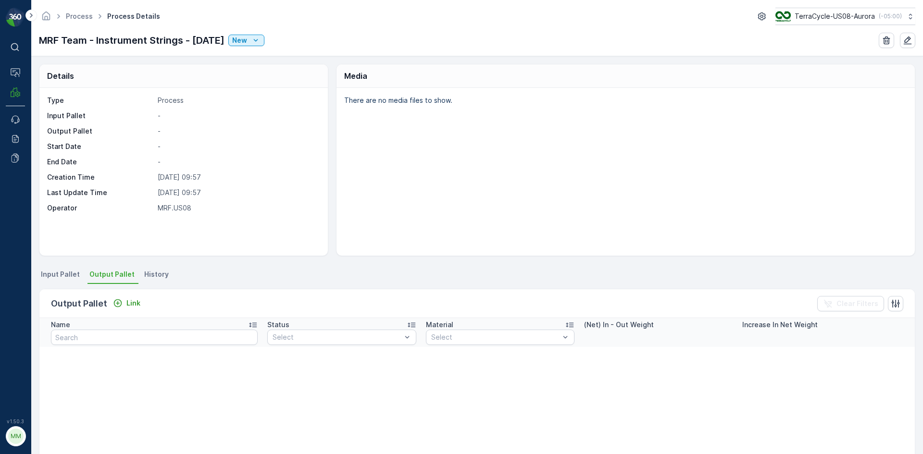
click at [57, 275] on span "Input Pallet" at bounding box center [60, 275] width 39 height 10
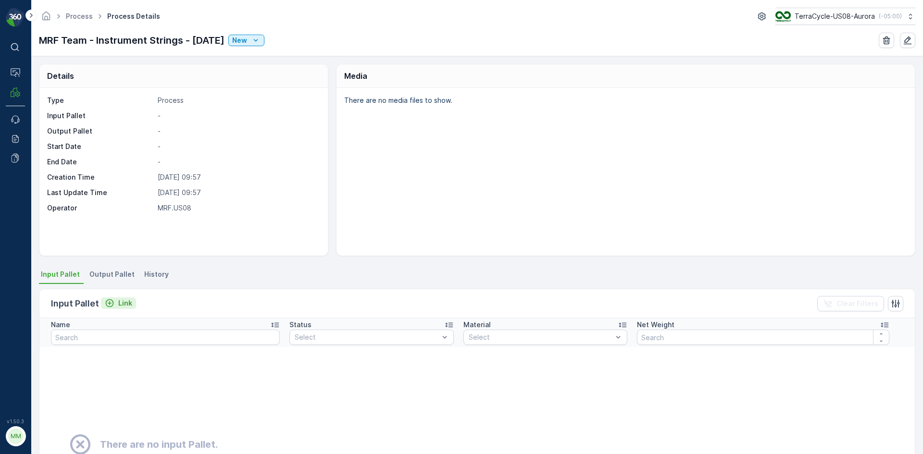
click at [127, 301] on p "Link" at bounding box center [125, 303] width 14 height 10
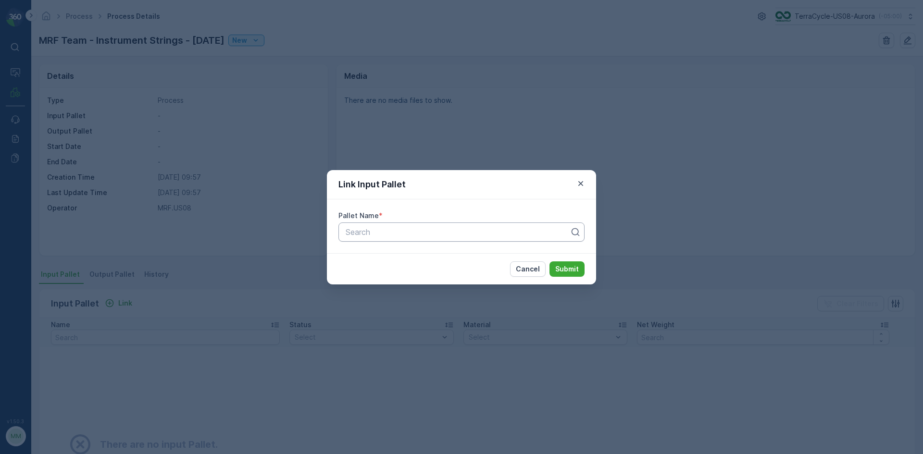
click at [401, 230] on div at bounding box center [458, 232] width 226 height 9
type input "6011"
click at [549, 261] on button "Submit" at bounding box center [566, 268] width 35 height 15
click at [265, 253] on div "Link Input Pallet Pallet Name * Pallet_US08 #6011 Cancel Submit" at bounding box center [461, 227] width 923 height 454
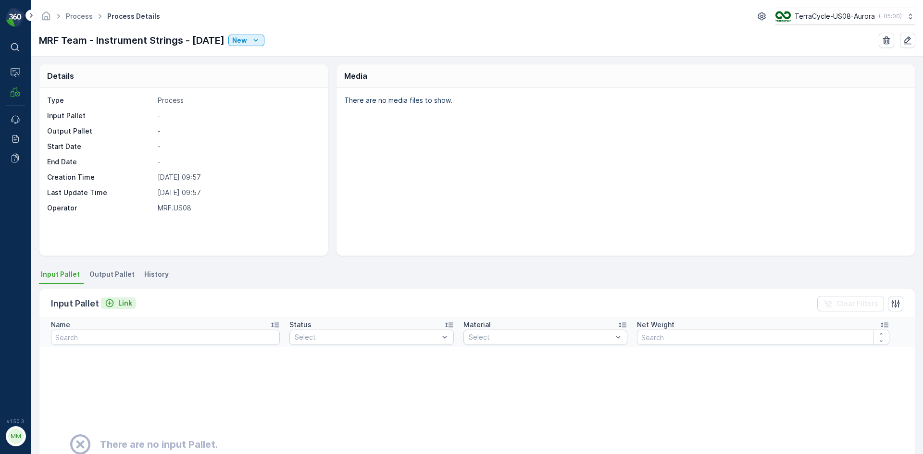
click at [122, 304] on p "Link" at bounding box center [125, 303] width 14 height 10
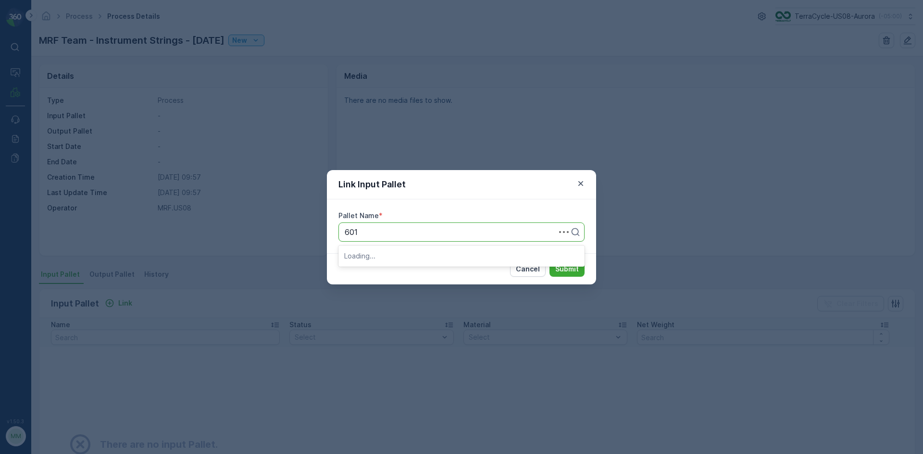
type input "6011"
click at [549, 261] on button "Submit" at bounding box center [566, 268] width 35 height 15
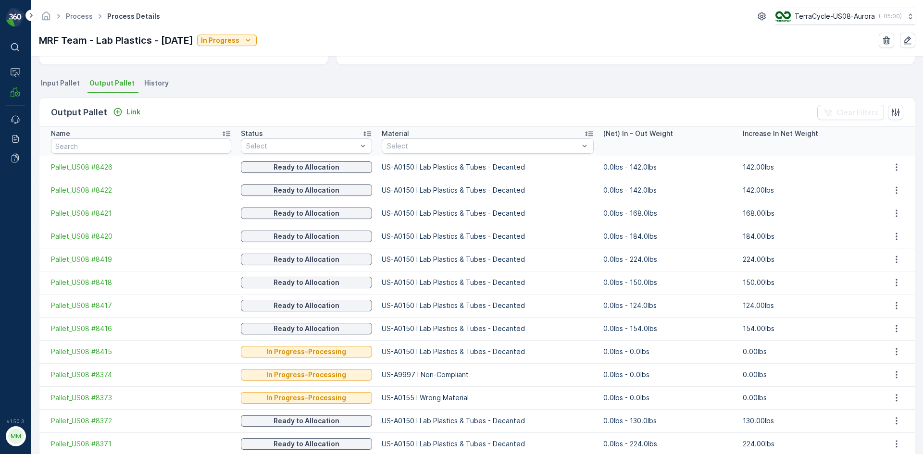
scroll to position [192, 0]
click at [894, 375] on icon "button" at bounding box center [896, 374] width 10 height 10
click at [901, 388] on span "Detach" at bounding box center [903, 389] width 24 height 10
